Goal: Information Seeking & Learning: Learn about a topic

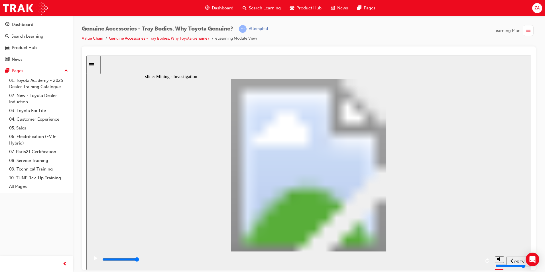
click at [92, 259] on div "play/pause" at bounding box center [96, 261] width 10 height 10
click at [94, 258] on icon "play/pause" at bounding box center [95, 258] width 3 height 4
click at [92, 263] on div "play/pause" at bounding box center [96, 261] width 10 height 10
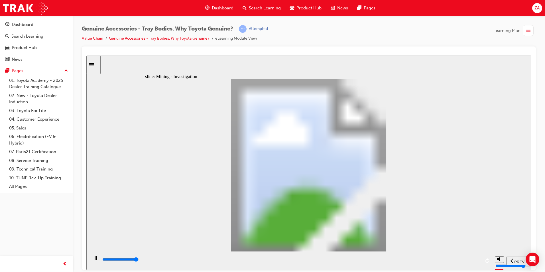
type input "36200"
